Goal: Information Seeking & Learning: Learn about a topic

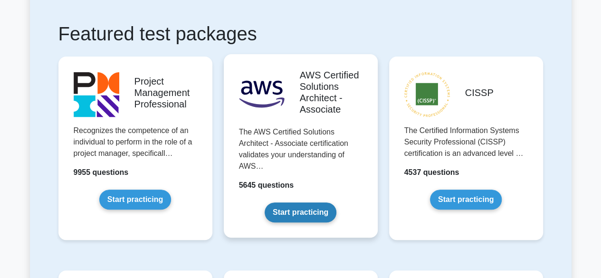
scroll to position [143, 0]
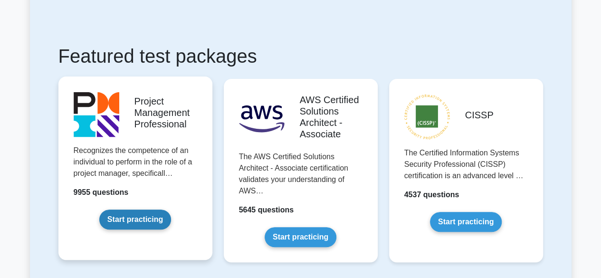
click at [142, 217] on link "Start practicing" at bounding box center [135, 219] width 72 height 20
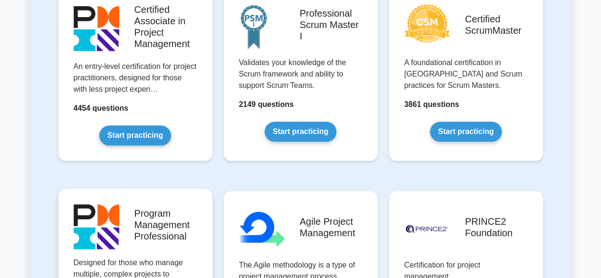
scroll to position [428, 0]
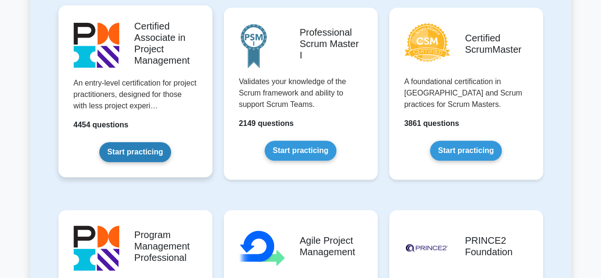
click at [148, 151] on link "Start practicing" at bounding box center [135, 152] width 72 height 20
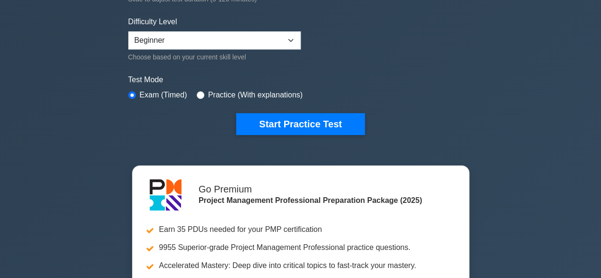
scroll to position [95, 0]
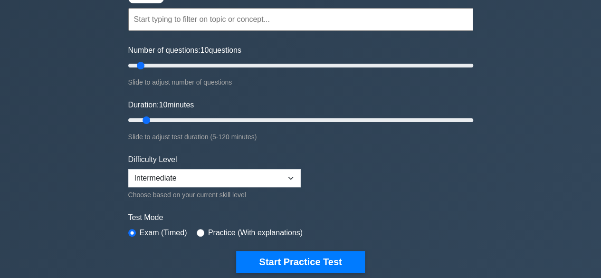
scroll to position [190, 0]
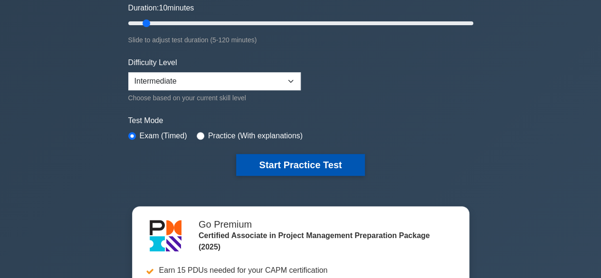
click at [339, 160] on button "Start Practice Test" at bounding box center [300, 165] width 128 height 22
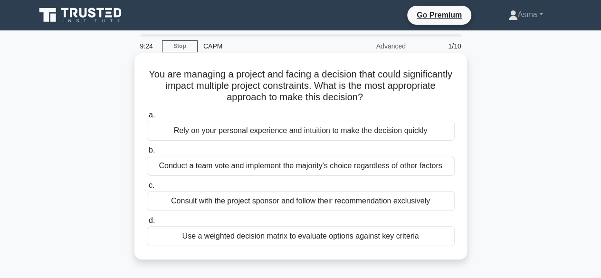
click at [329, 203] on div "Consult with the project sponsor and follow their recommendation exclusively" at bounding box center [301, 201] width 308 height 20
click at [147, 189] on input "c. Consult with the project sponsor and follow their recommendation exclusively" at bounding box center [147, 185] width 0 height 6
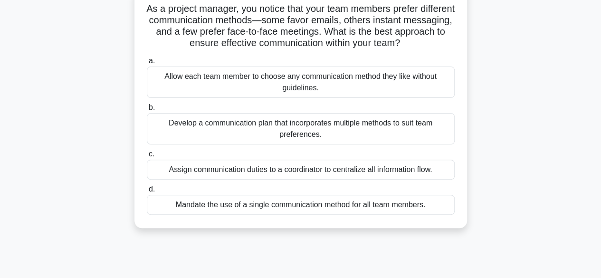
scroll to position [95, 0]
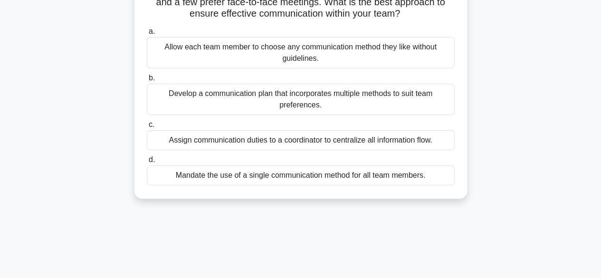
click at [375, 106] on div "Develop a communication plan that incorporates multiple methods to suit team pr…" at bounding box center [301, 99] width 308 height 31
click at [147, 81] on input "b. Develop a communication plan that incorporates multiple methods to suit team…" at bounding box center [147, 78] width 0 height 6
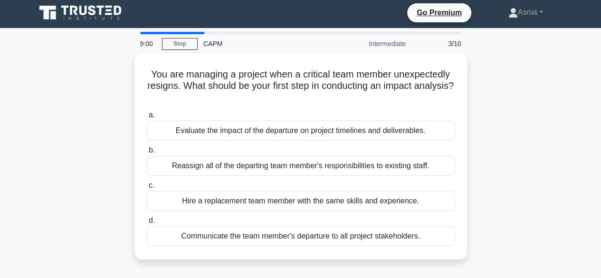
scroll to position [0, 0]
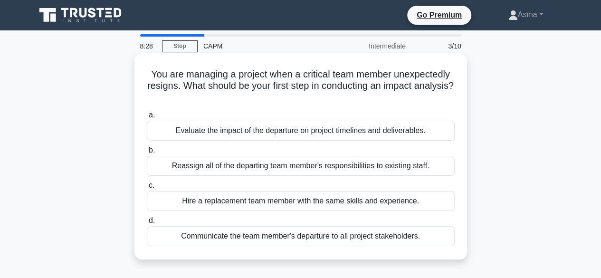
click at [306, 135] on div "Evaluate the impact of the departure on project timelines and deliverables." at bounding box center [301, 131] width 308 height 20
click at [147, 118] on input "a. Evaluate the impact of the departure on project timelines and deliverables." at bounding box center [147, 115] width 0 height 6
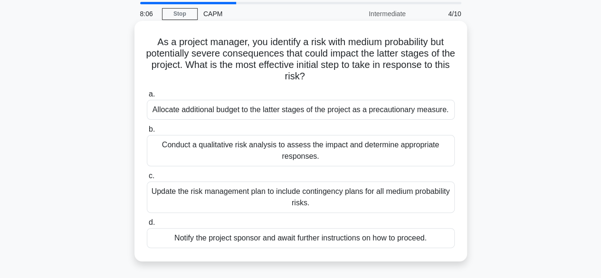
scroll to position [48, 0]
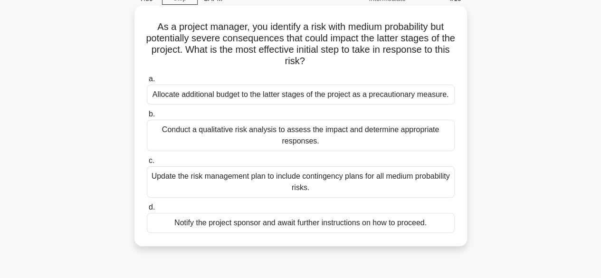
click at [322, 178] on div "Update the risk management plan to include contingency plans for all medium pro…" at bounding box center [301, 181] width 308 height 31
click at [147, 164] on input "c. Update the risk management plan to include contingency plans for all medium …" at bounding box center [147, 161] width 0 height 6
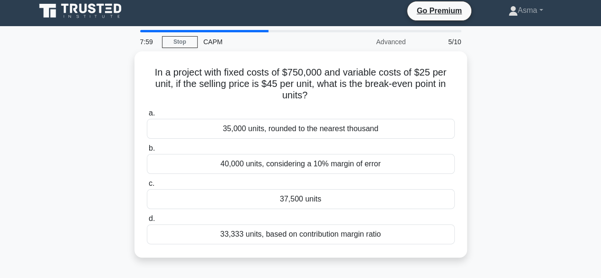
scroll to position [0, 0]
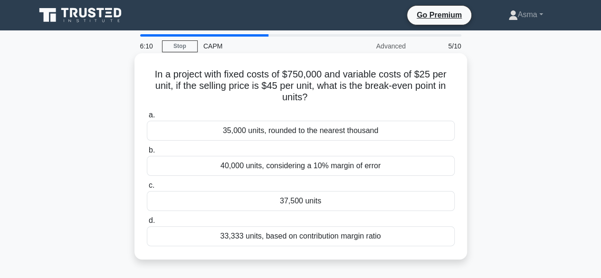
click at [269, 235] on div "33,333 units, based on contribution margin ratio" at bounding box center [301, 236] width 308 height 20
click at [147, 224] on input "d. 33,333 units, based on contribution margin ratio" at bounding box center [147, 221] width 0 height 6
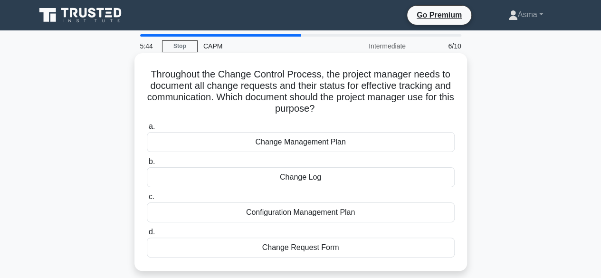
click at [306, 177] on div "Change Log" at bounding box center [301, 177] width 308 height 20
click at [147, 165] on input "b. Change Log" at bounding box center [147, 162] width 0 height 6
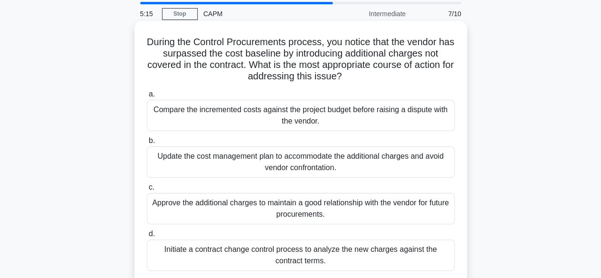
scroll to position [48, 0]
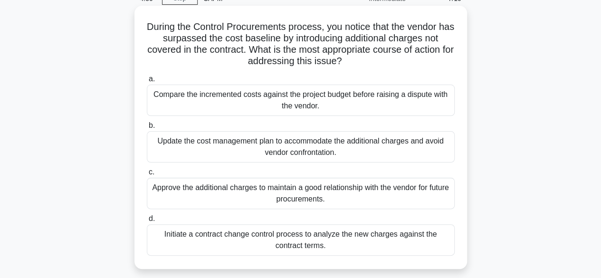
click at [302, 245] on div "Initiate a contract change control process to analyze the new charges against t…" at bounding box center [301, 239] width 308 height 31
click at [147, 222] on input "d. Initiate a contract change control process to analyze the new charges agains…" at bounding box center [147, 219] width 0 height 6
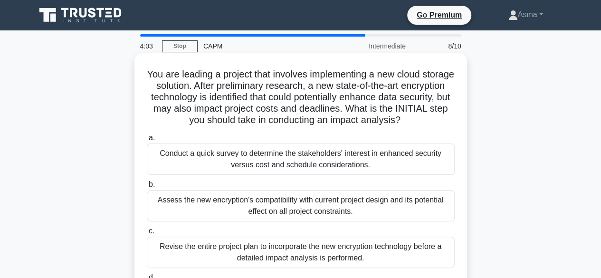
scroll to position [143, 0]
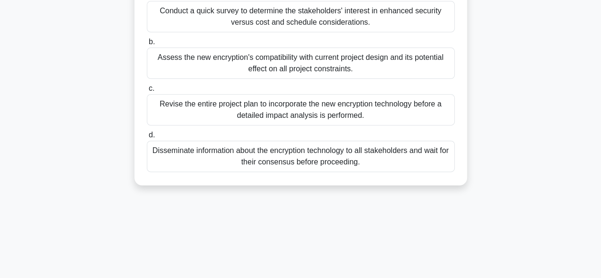
click at [327, 114] on div "Revise the entire project plan to incorporate the new encryption technology bef…" at bounding box center [301, 109] width 308 height 31
click at [147, 92] on input "c. Revise the entire project plan to incorporate the new encryption technology …" at bounding box center [147, 89] width 0 height 6
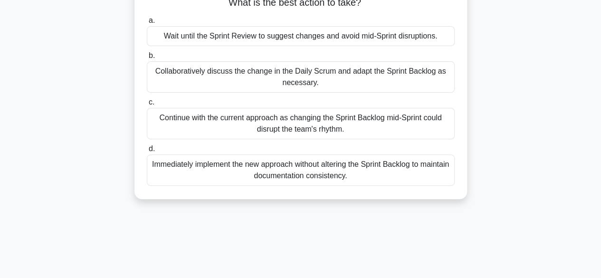
scroll to position [95, 0]
click at [340, 71] on div "Collaboratively discuss the change in the Daily Scrum and adapt the Sprint Back…" at bounding box center [301, 76] width 308 height 31
click at [147, 58] on input "b. Collaboratively discuss the change in the Daily Scrum and adapt the Sprint B…" at bounding box center [147, 55] width 0 height 6
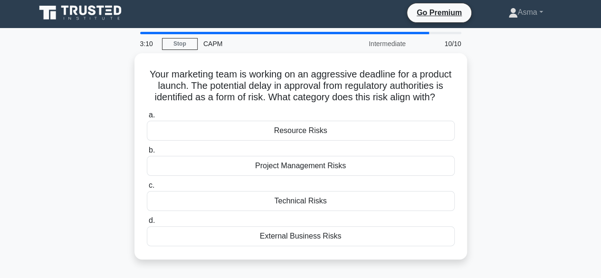
scroll to position [0, 0]
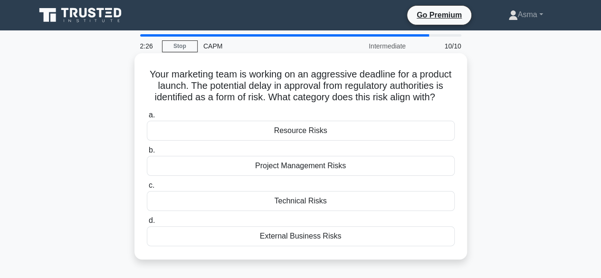
click at [303, 176] on div "Project Management Risks" at bounding box center [301, 166] width 308 height 20
click at [147, 153] on input "b. Project Management Risks" at bounding box center [147, 150] width 0 height 6
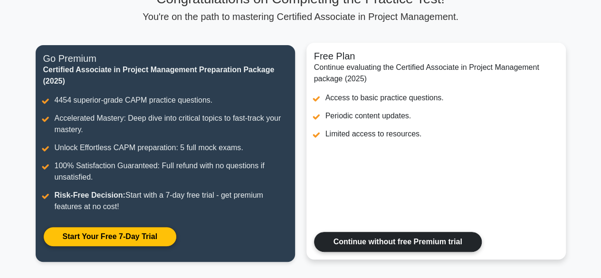
scroll to position [230, 0]
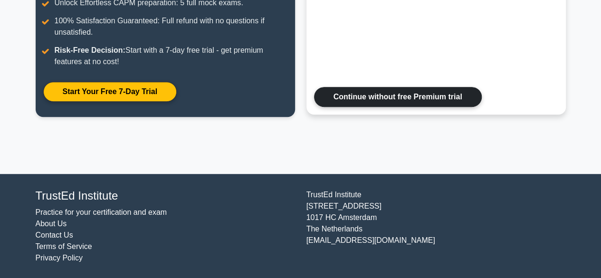
click at [424, 100] on link "Continue without free Premium trial" at bounding box center [398, 97] width 168 height 20
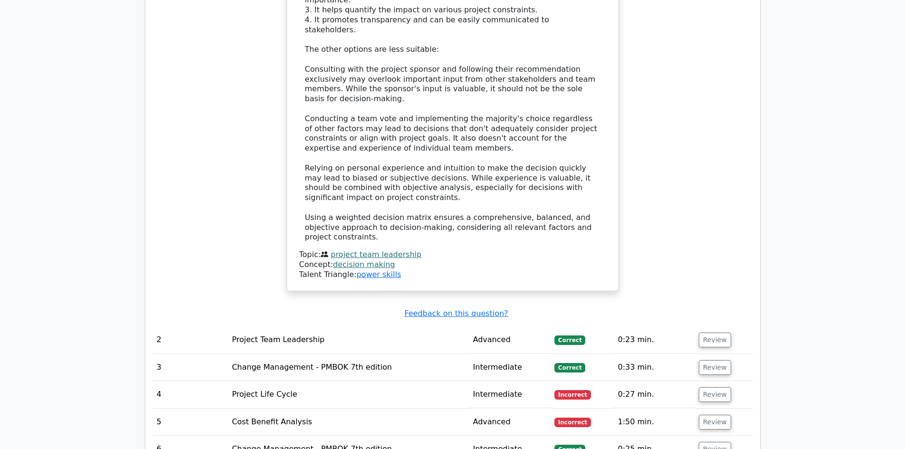
scroll to position [1235, 0]
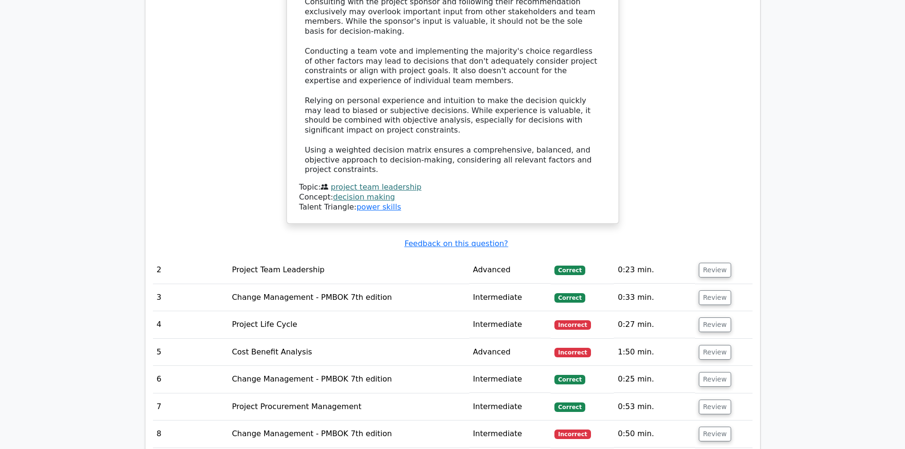
click at [419, 257] on td "Project Team Leadership" at bounding box center [348, 270] width 241 height 27
click at [600, 263] on button "Review" at bounding box center [715, 270] width 32 height 15
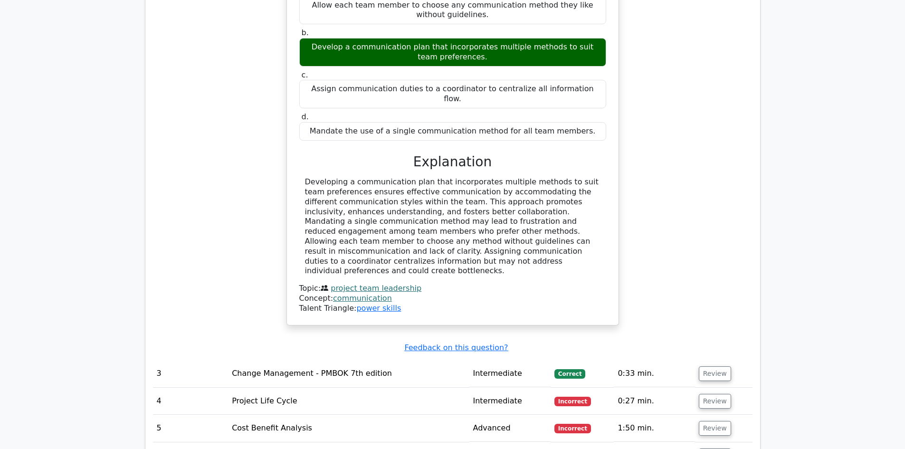
scroll to position [1615, 0]
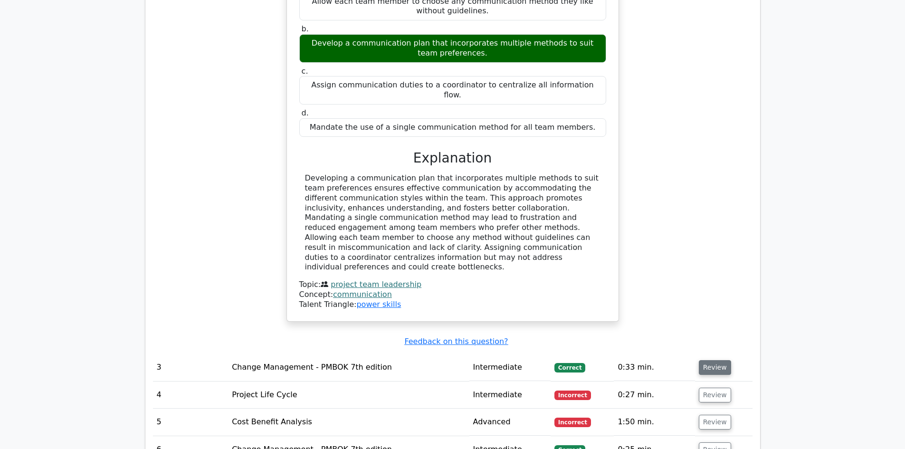
click at [600, 277] on button "Review" at bounding box center [715, 367] width 32 height 15
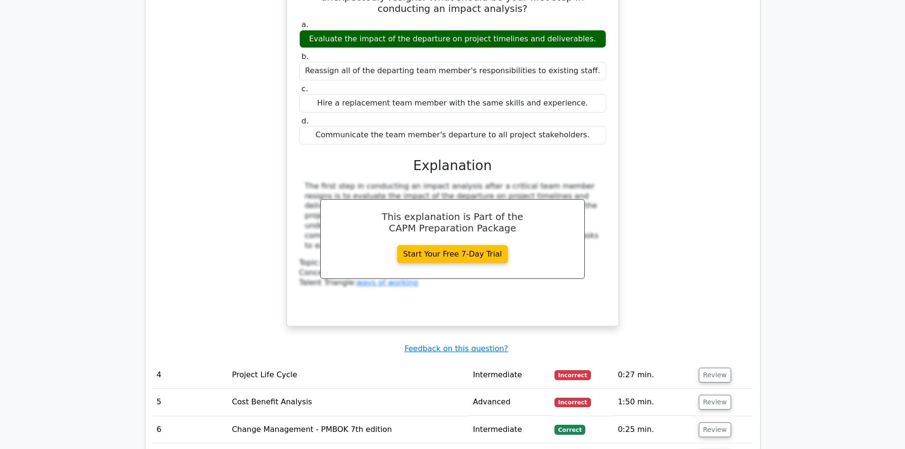
scroll to position [2090, 0]
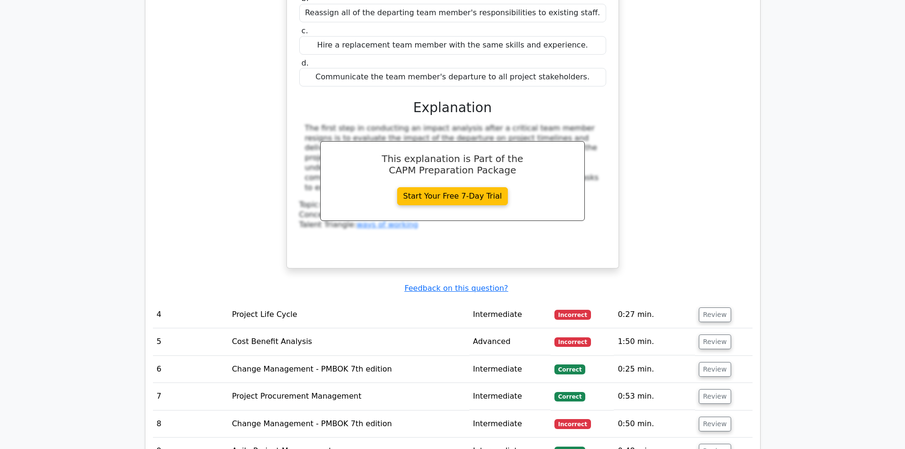
click at [492, 277] on td "Intermediate" at bounding box center [509, 314] width 81 height 27
click at [276, 277] on td "Project Life Cycle" at bounding box center [348, 314] width 241 height 27
click at [600, 277] on button "Review" at bounding box center [715, 314] width 32 height 15
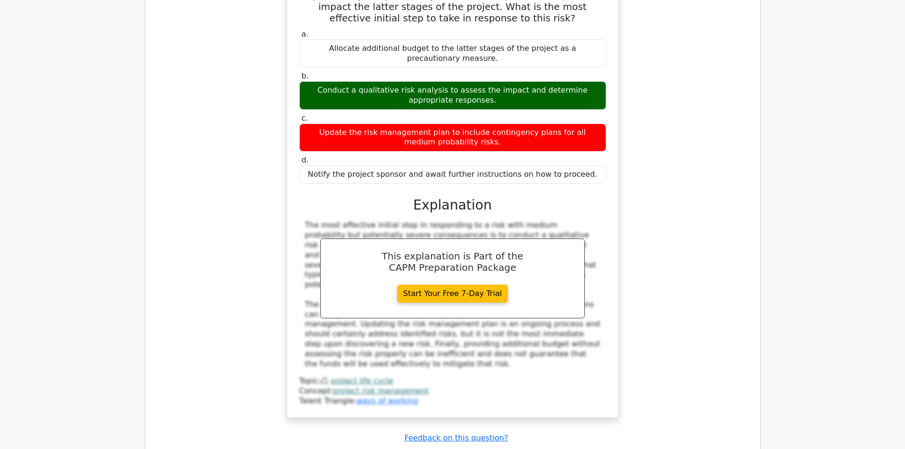
scroll to position [2518, 0]
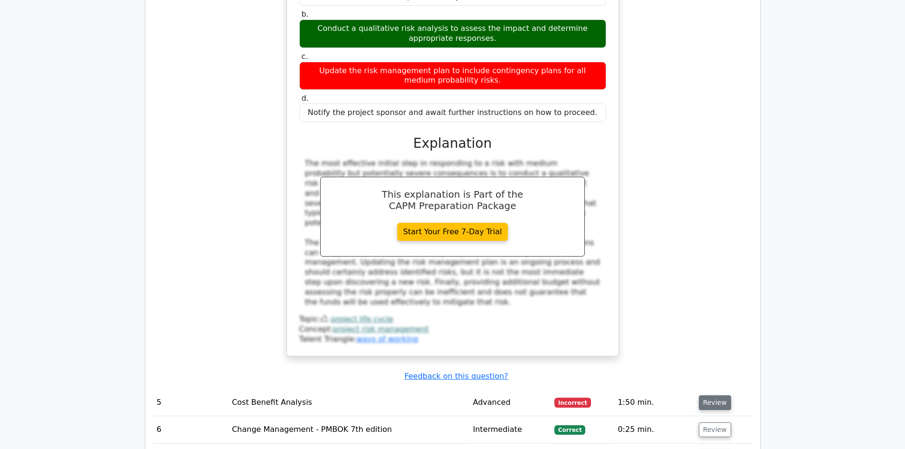
click at [600, 277] on button "Review" at bounding box center [715, 402] width 32 height 15
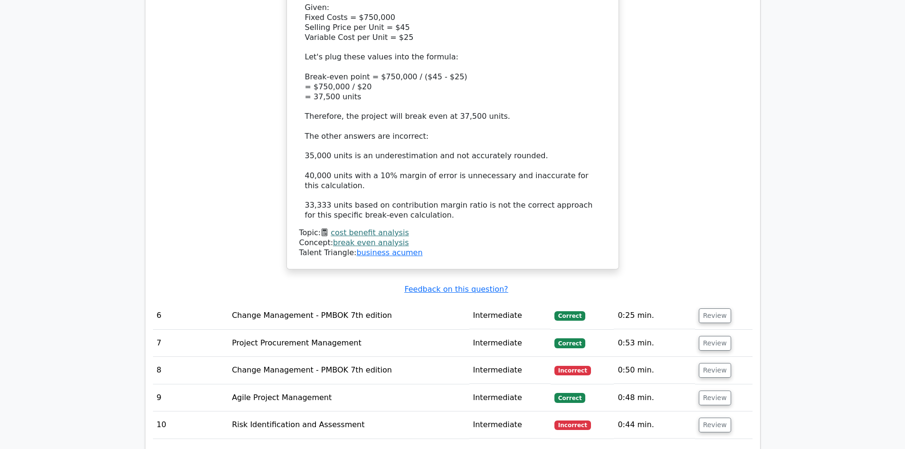
scroll to position [3230, 0]
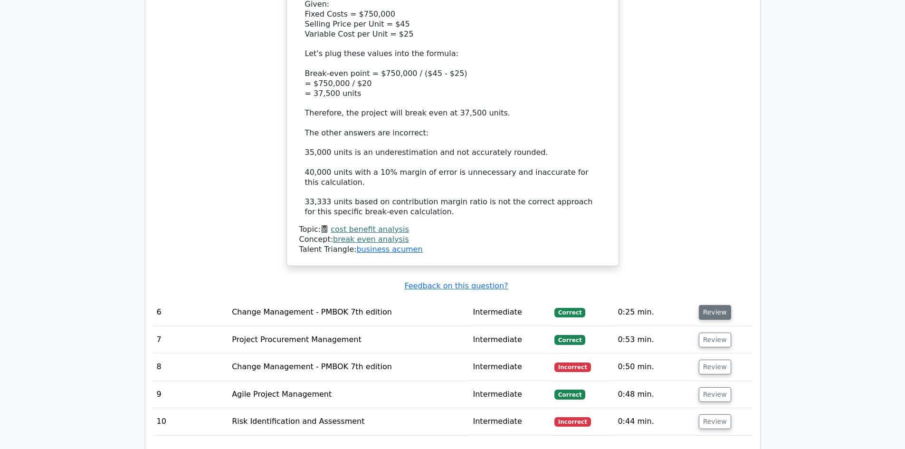
click at [600, 277] on button "Review" at bounding box center [715, 312] width 32 height 15
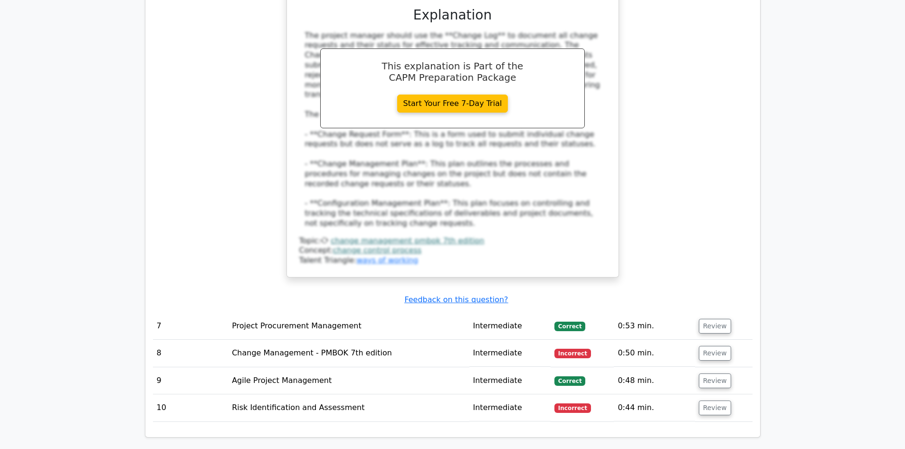
scroll to position [3753, 0]
click at [600, 277] on button "Review" at bounding box center [715, 325] width 32 height 15
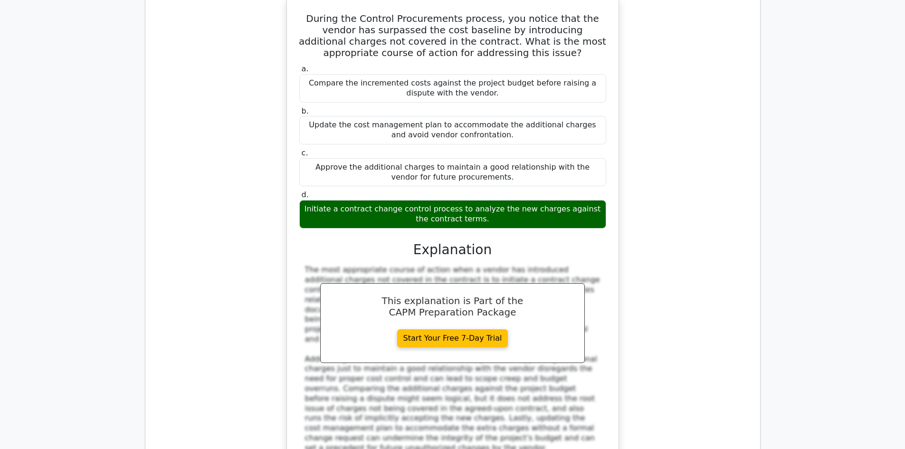
scroll to position [4228, 0]
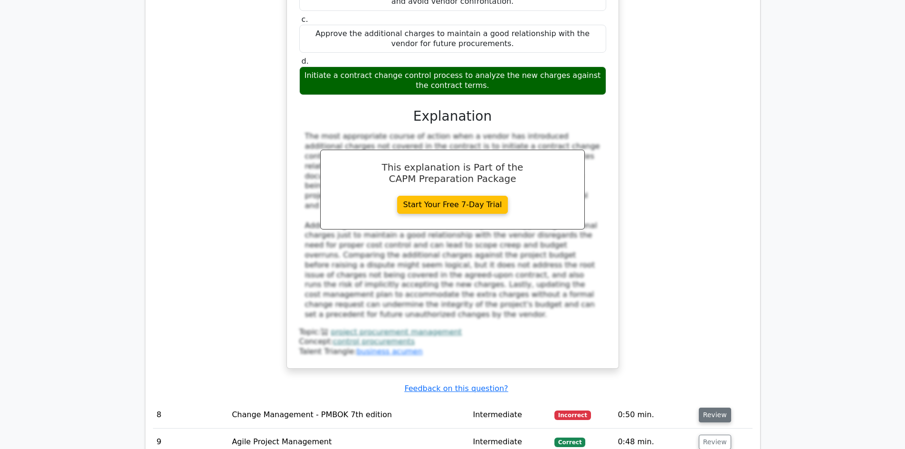
click at [600, 277] on button "Review" at bounding box center [715, 415] width 32 height 15
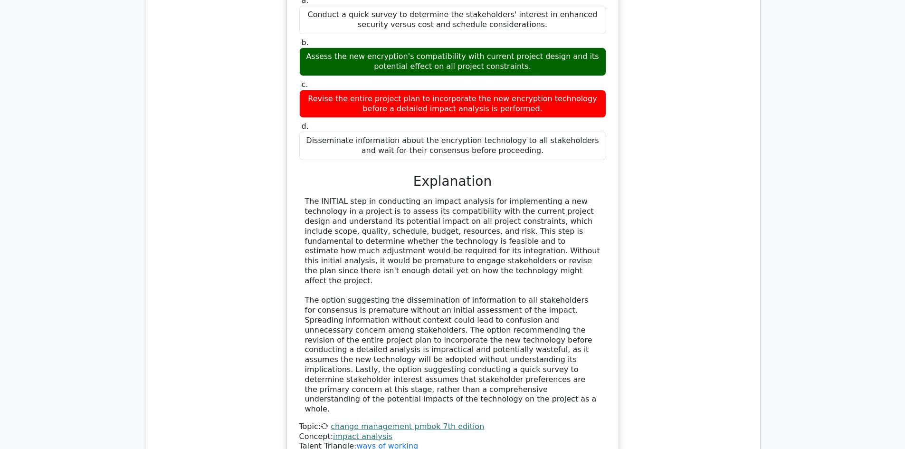
scroll to position [4798, 0]
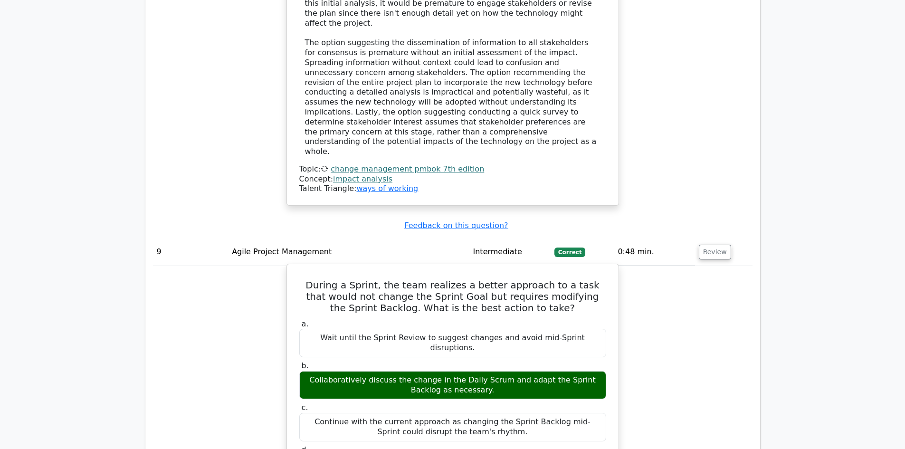
scroll to position [5368, 0]
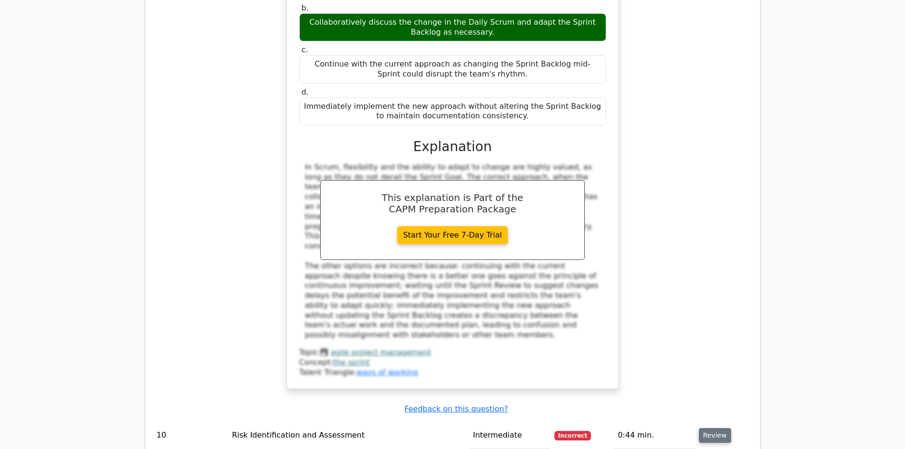
click at [600, 277] on button "Review" at bounding box center [715, 435] width 32 height 15
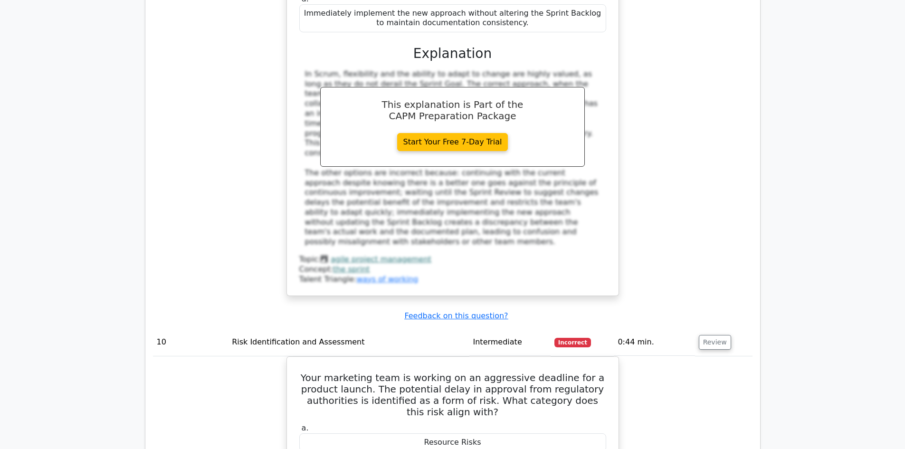
scroll to position [5510, 0]
